Goal: Task Accomplishment & Management: Manage account settings

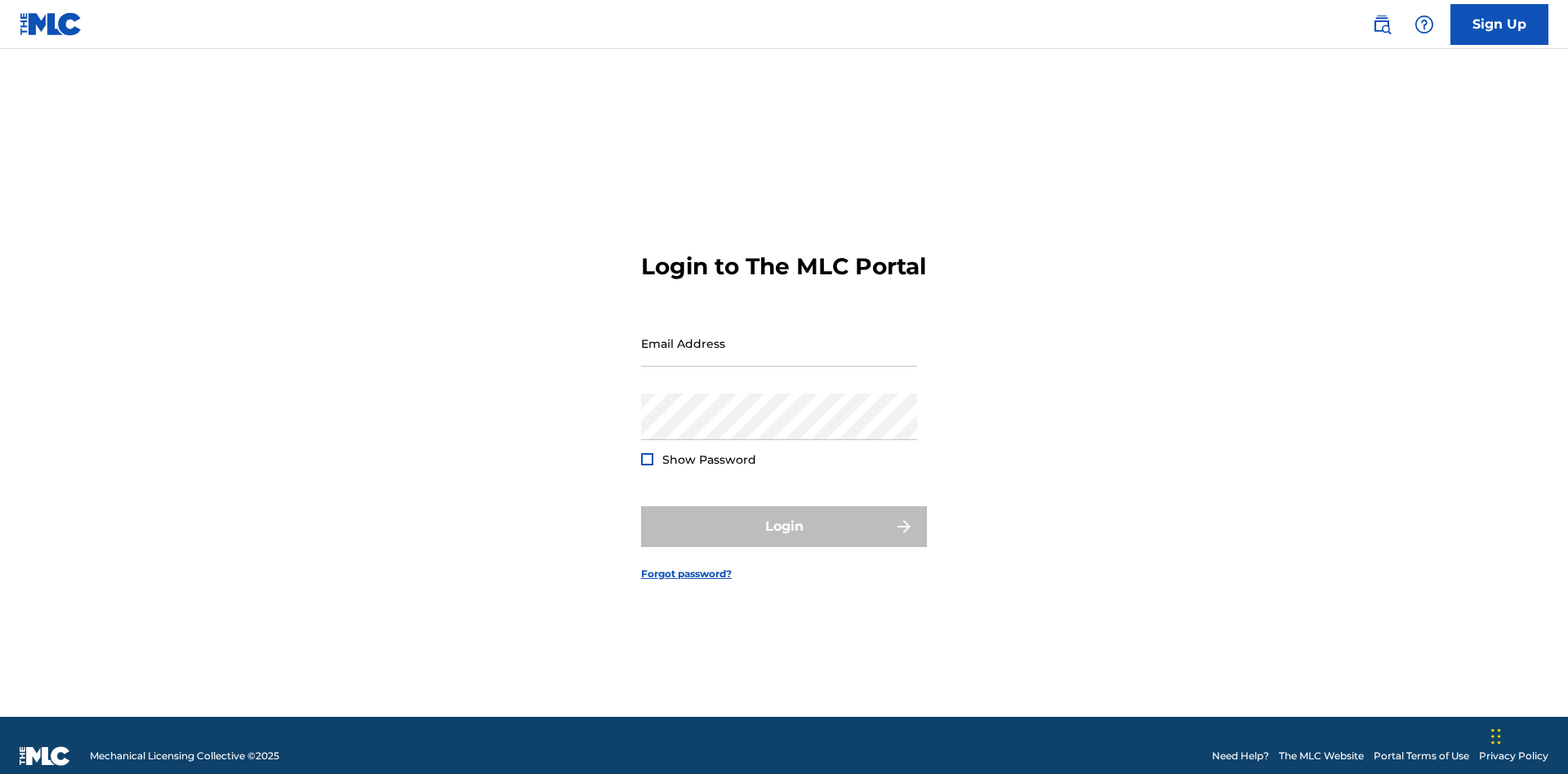
scroll to position [21, 0]
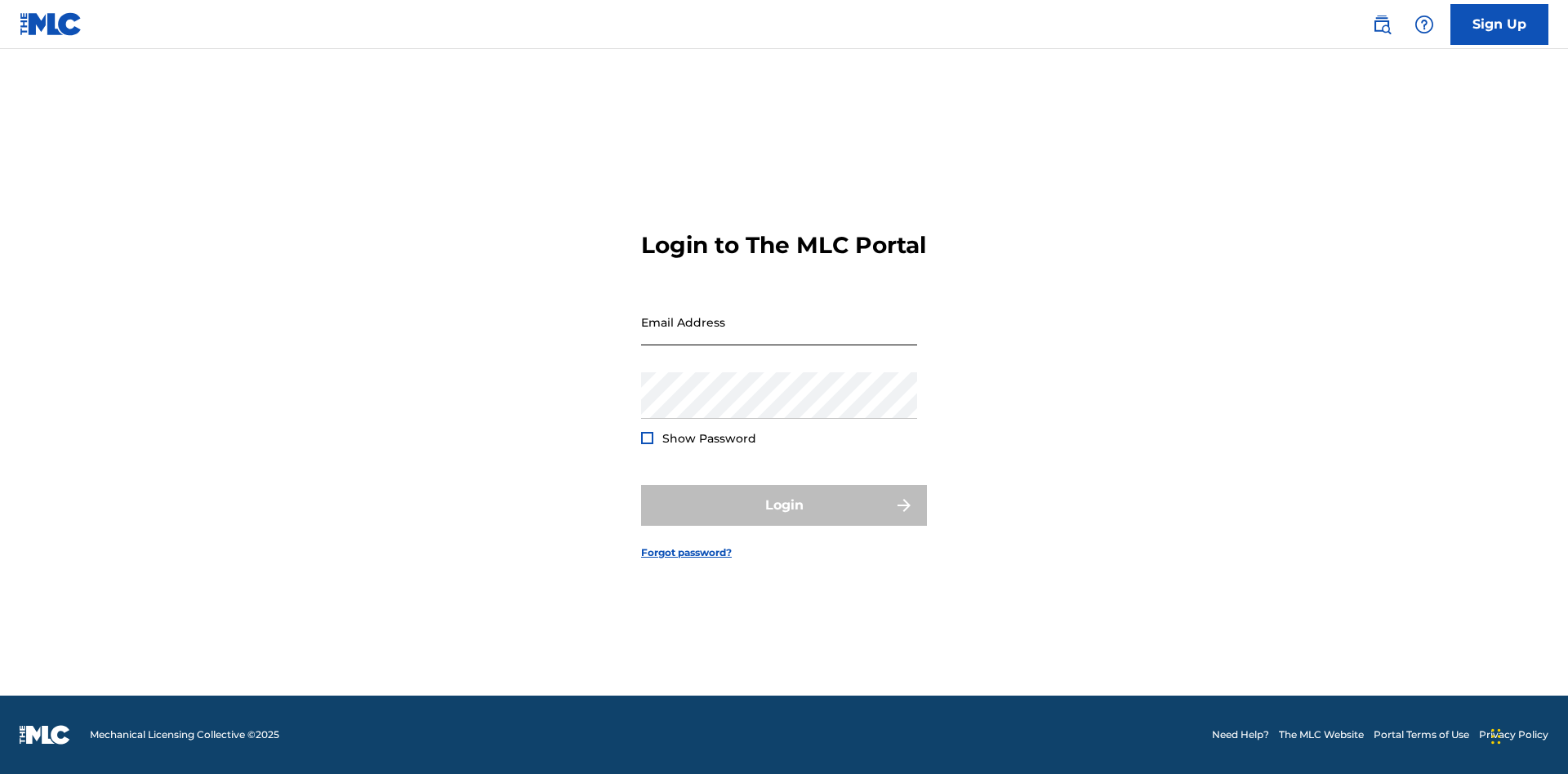
click at [780, 336] on input "Email Address" at bounding box center [779, 321] width 276 height 46
type input "[EMAIL_ADDRESS][DOMAIN_NAME]"
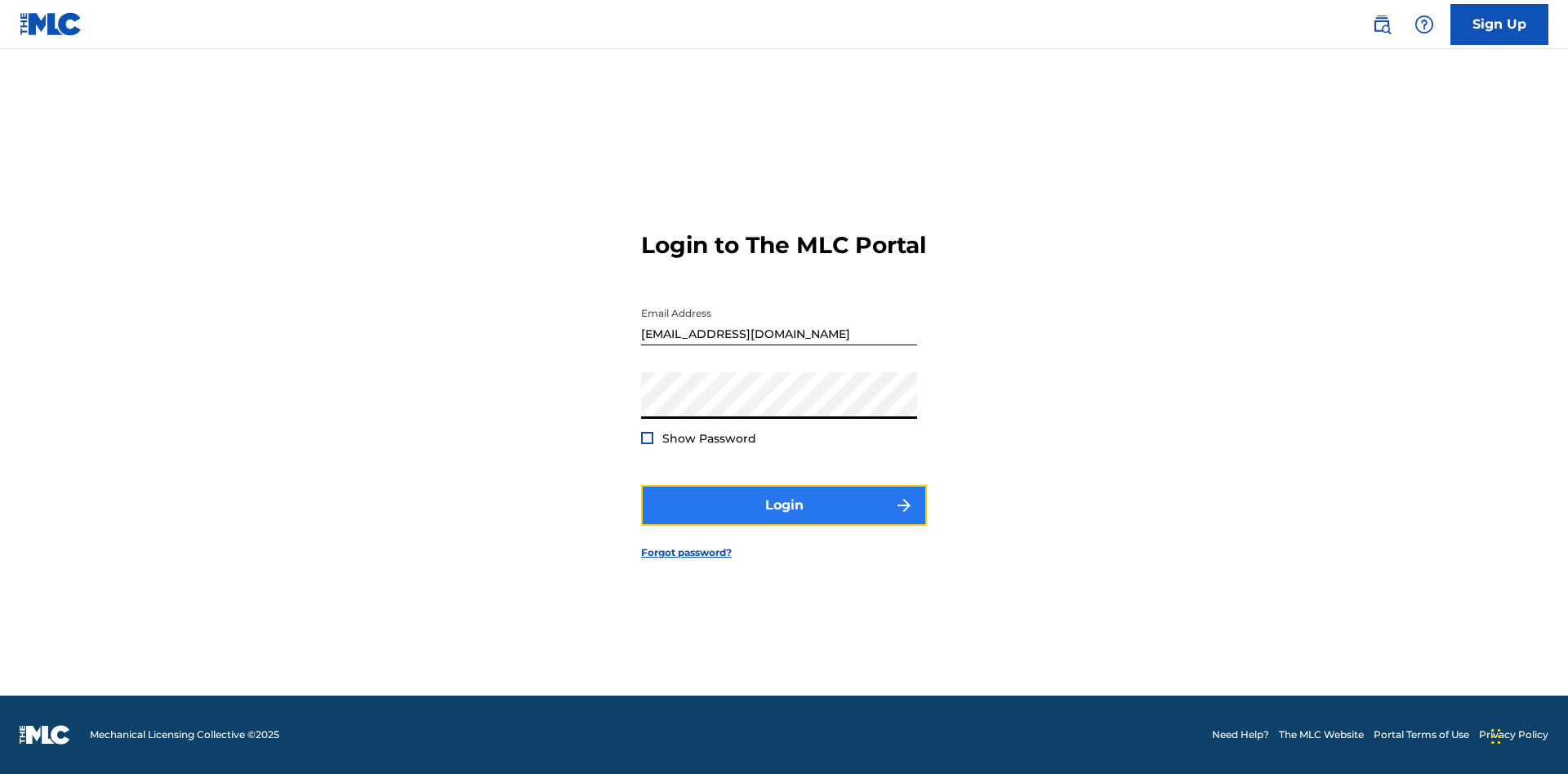
click at [784, 519] on button "Login" at bounding box center [783, 505] width 285 height 41
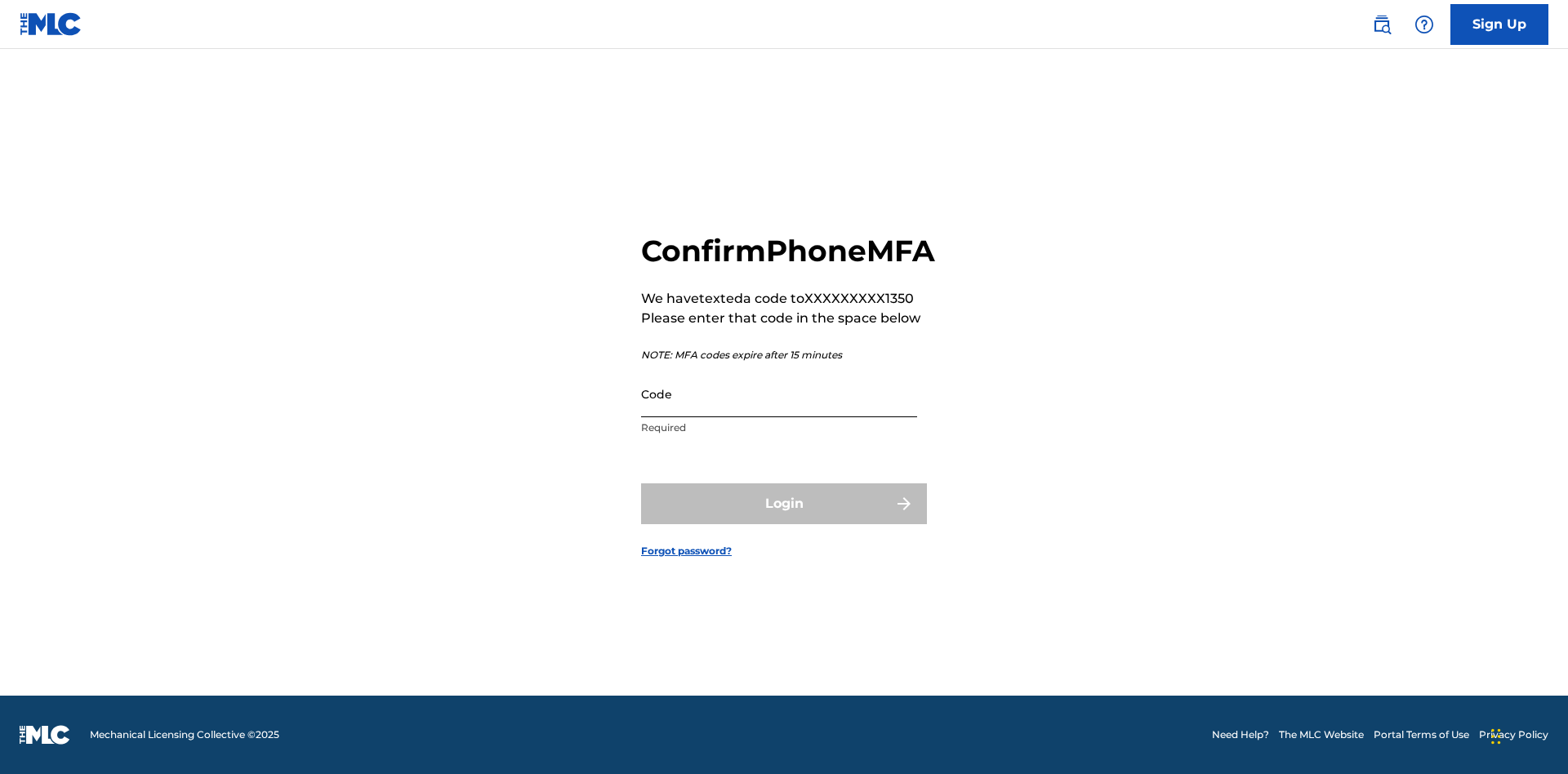
click at [780, 412] on input "Code" at bounding box center [779, 394] width 276 height 46
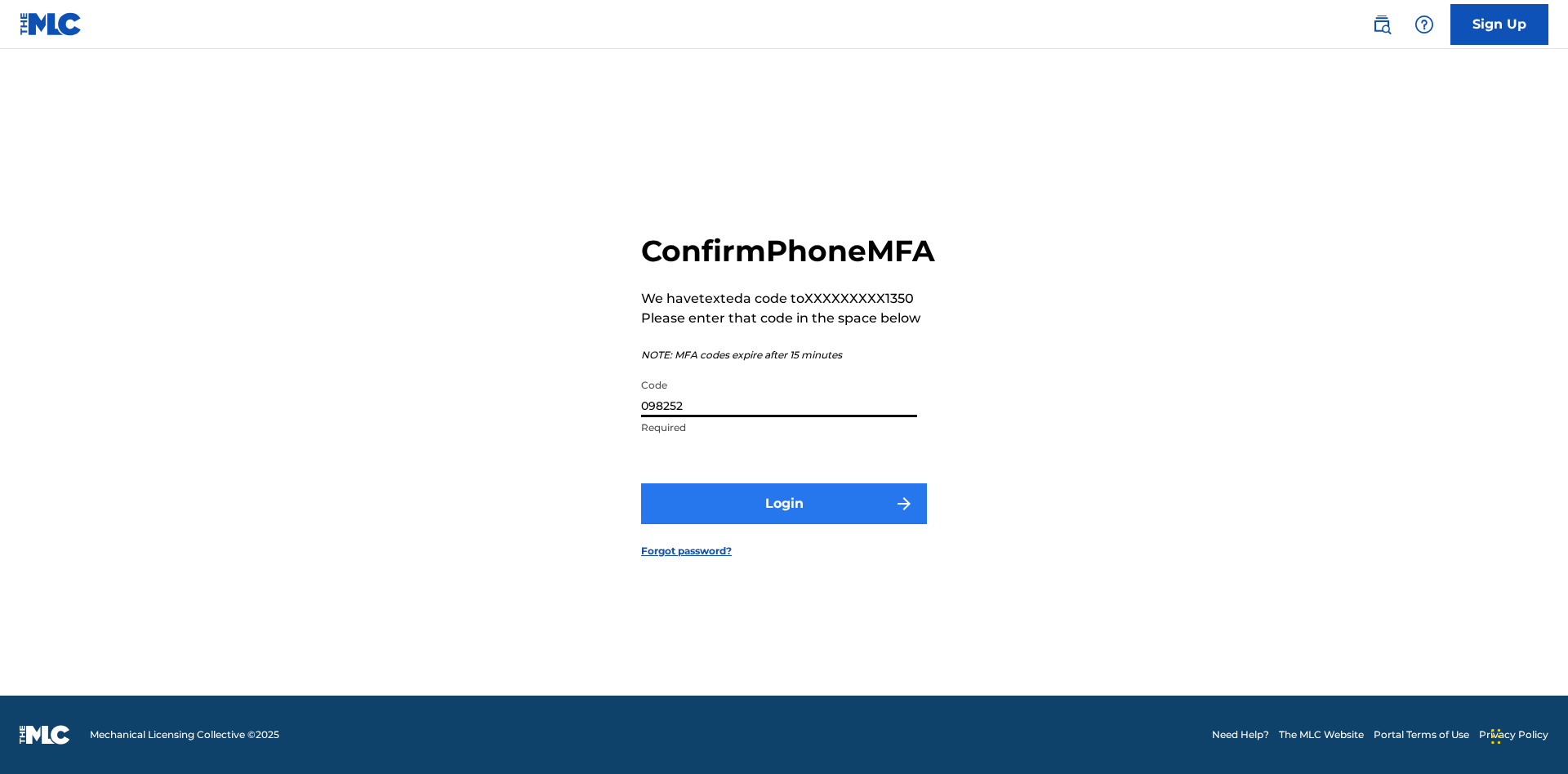
type input "098252"
click at [784, 522] on button "Login" at bounding box center [783, 503] width 285 height 41
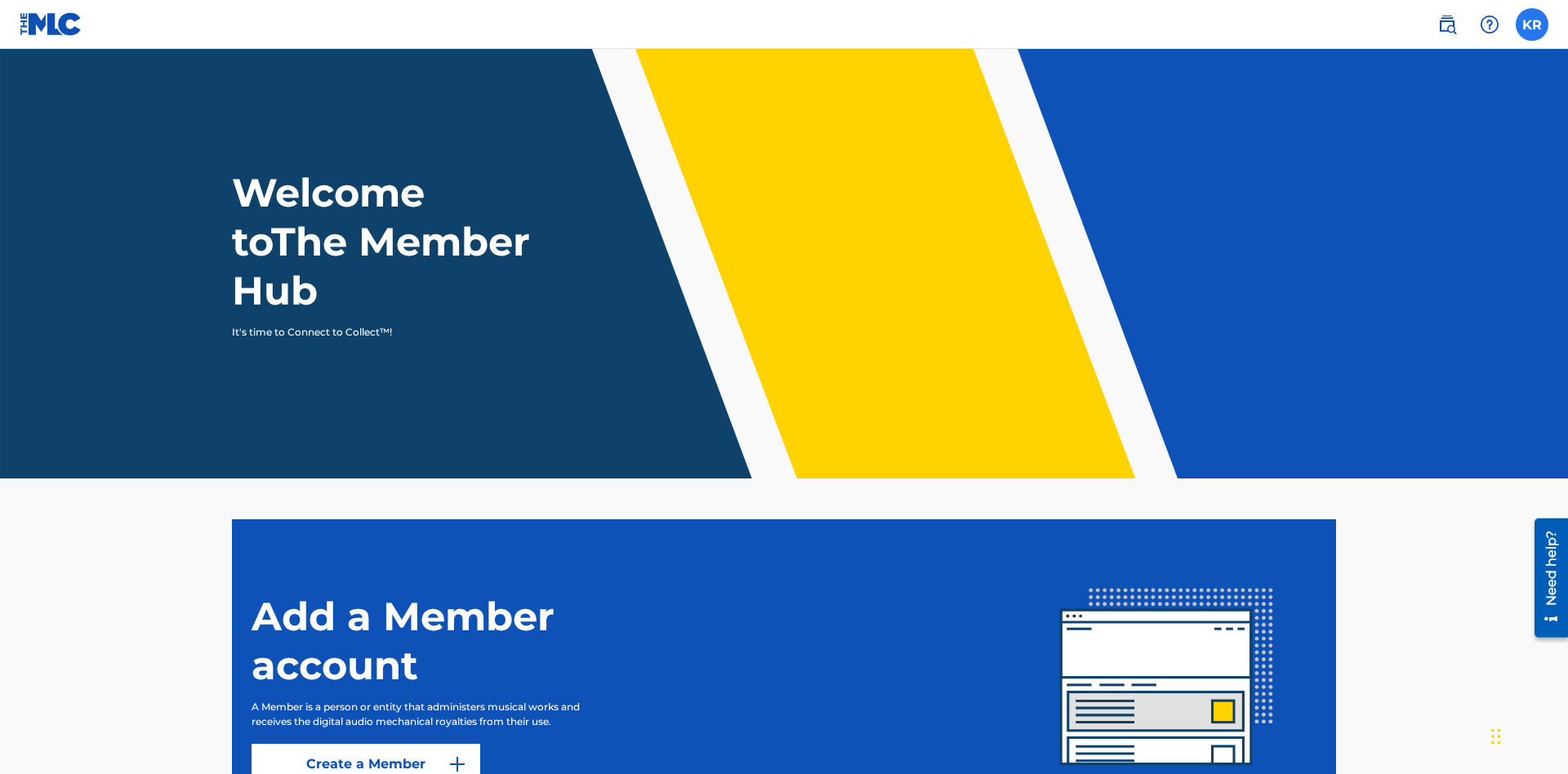
click at [1532, 24] on label at bounding box center [1531, 24] width 32 height 32
click at [1532, 24] on input "KR [PERSON_NAME] [EMAIL_ADDRESS][DOMAIN_NAME] Notification Preferences Profile …" at bounding box center [1532, 24] width 0 height 0
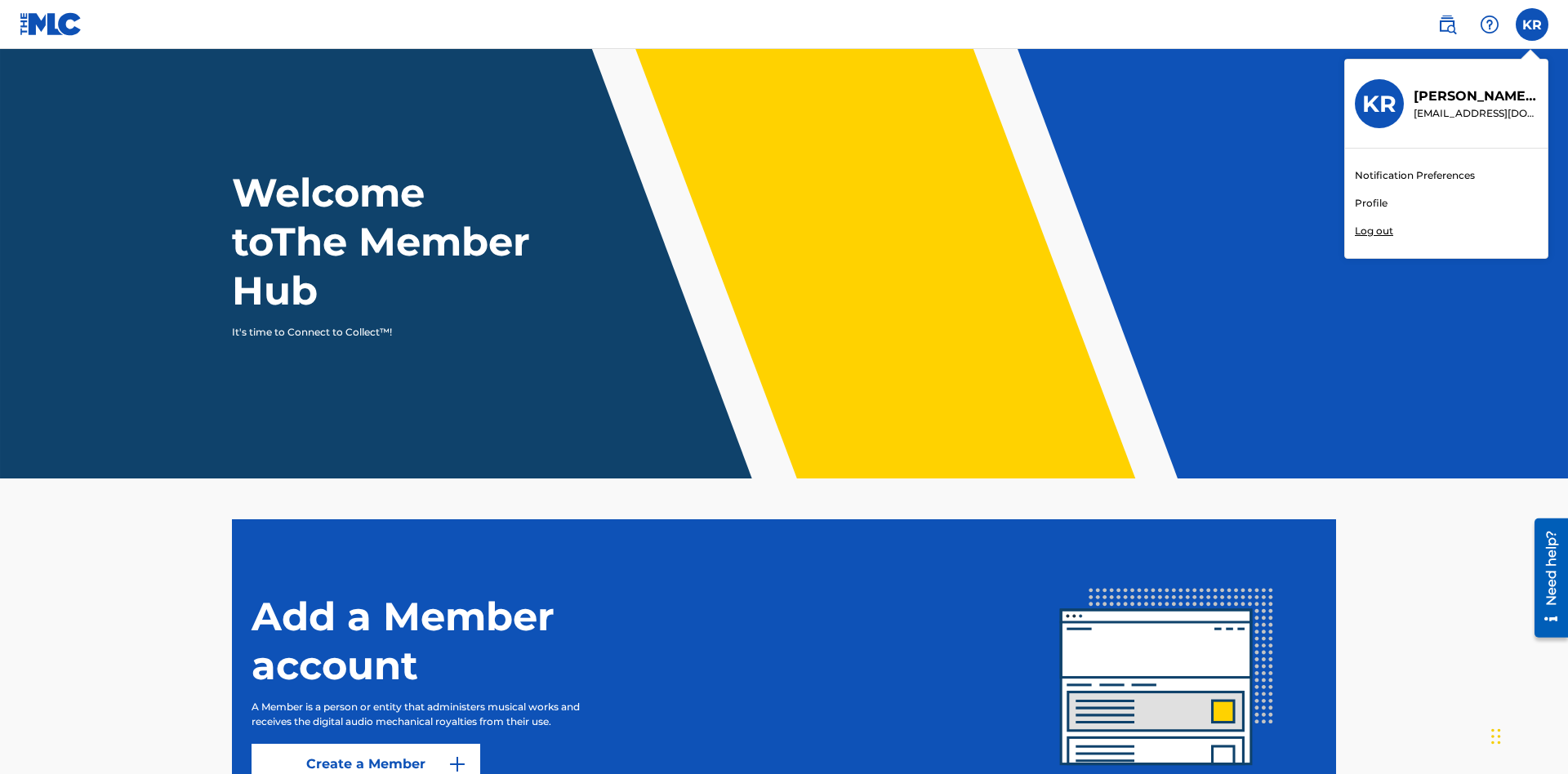
click at [1371, 203] on link "Profile" at bounding box center [1371, 203] width 32 height 15
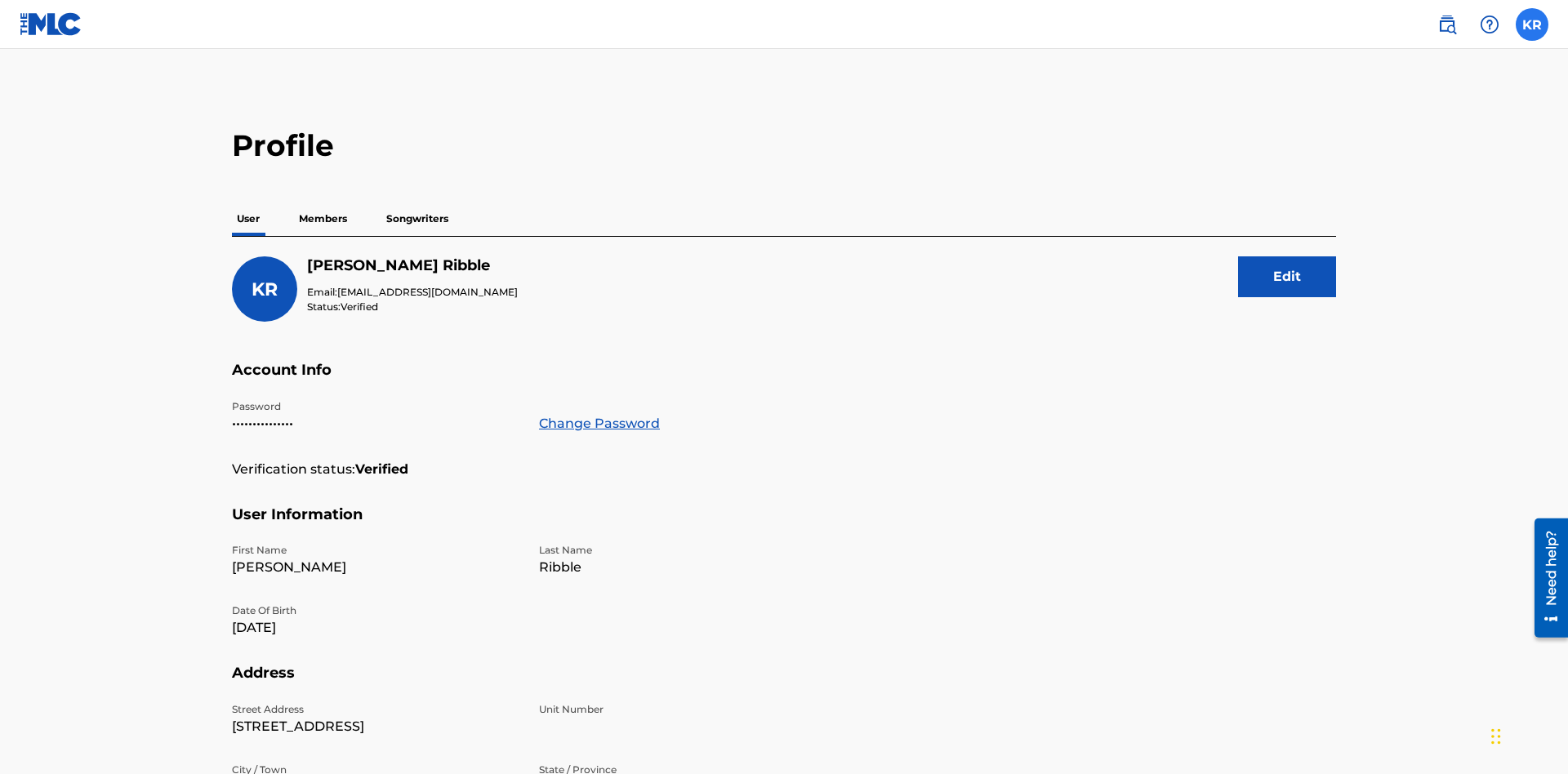
scroll to position [30, 0]
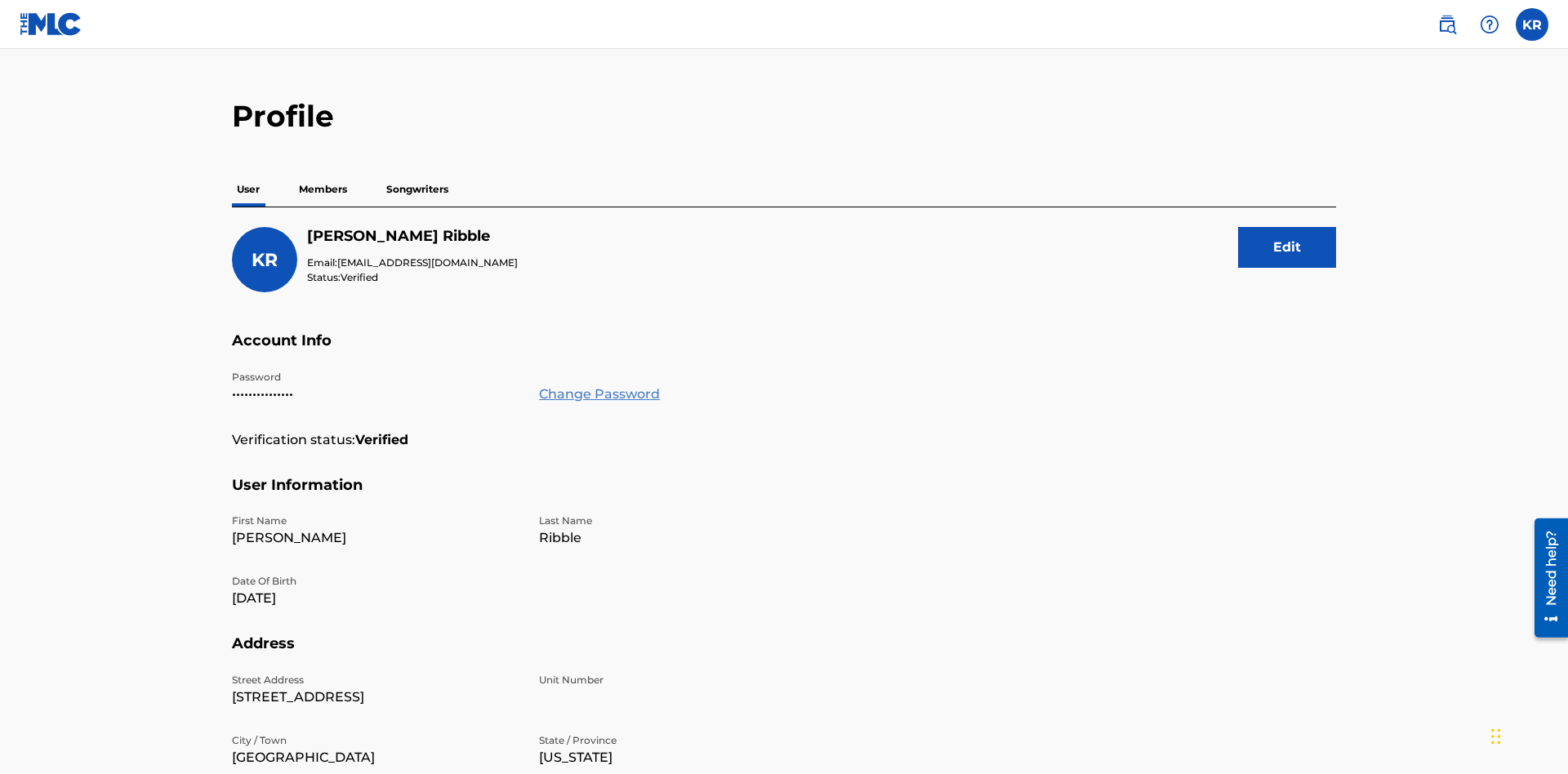
click at [599, 385] on link "Change Password" at bounding box center [599, 394] width 120 height 19
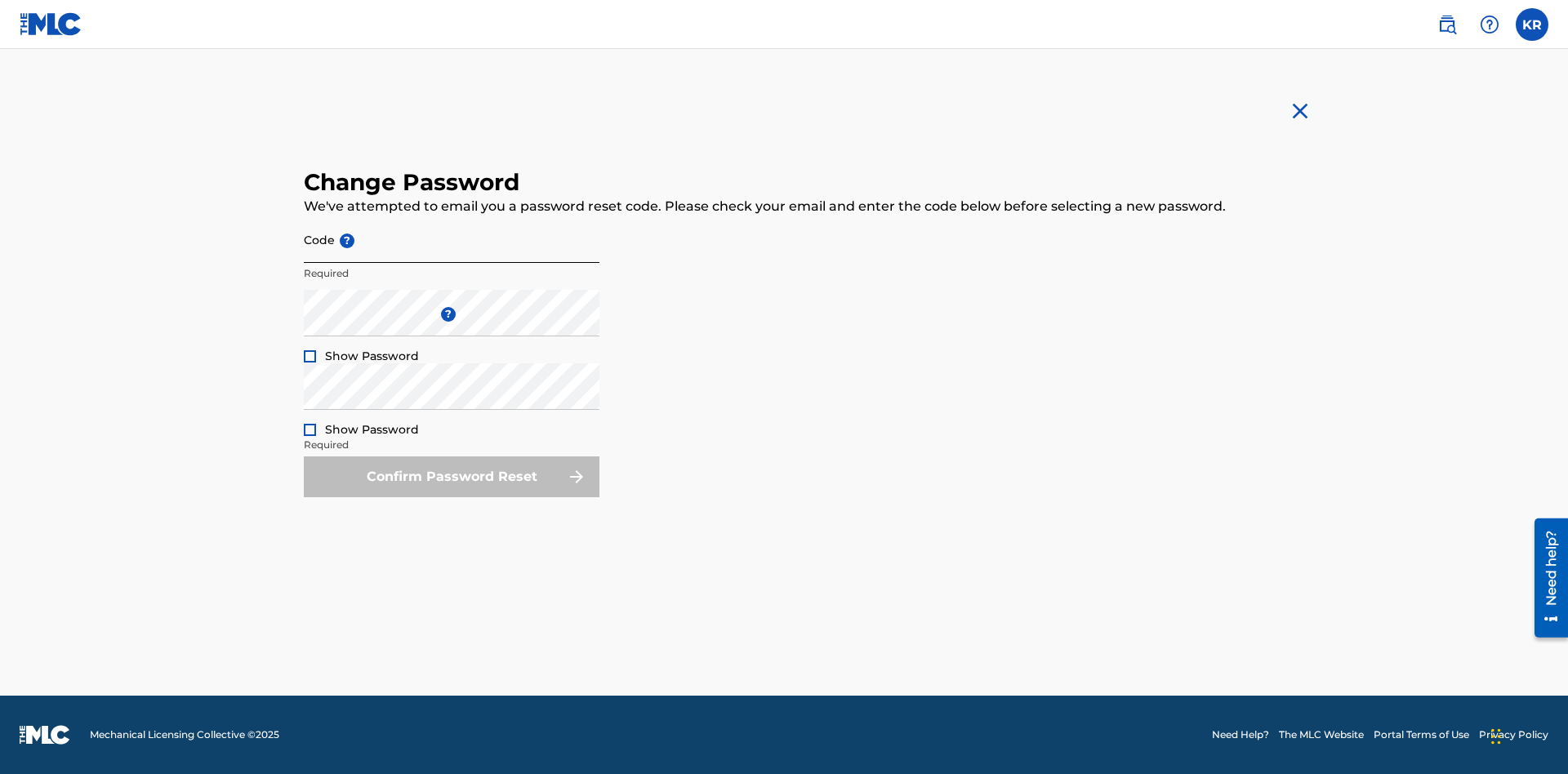
click at [451, 239] on input "Code ?" at bounding box center [451, 239] width 296 height 46
type input "e717b5676a1ea52ea0fd476ddb8c57ee"
